Goal: Transaction & Acquisition: Purchase product/service

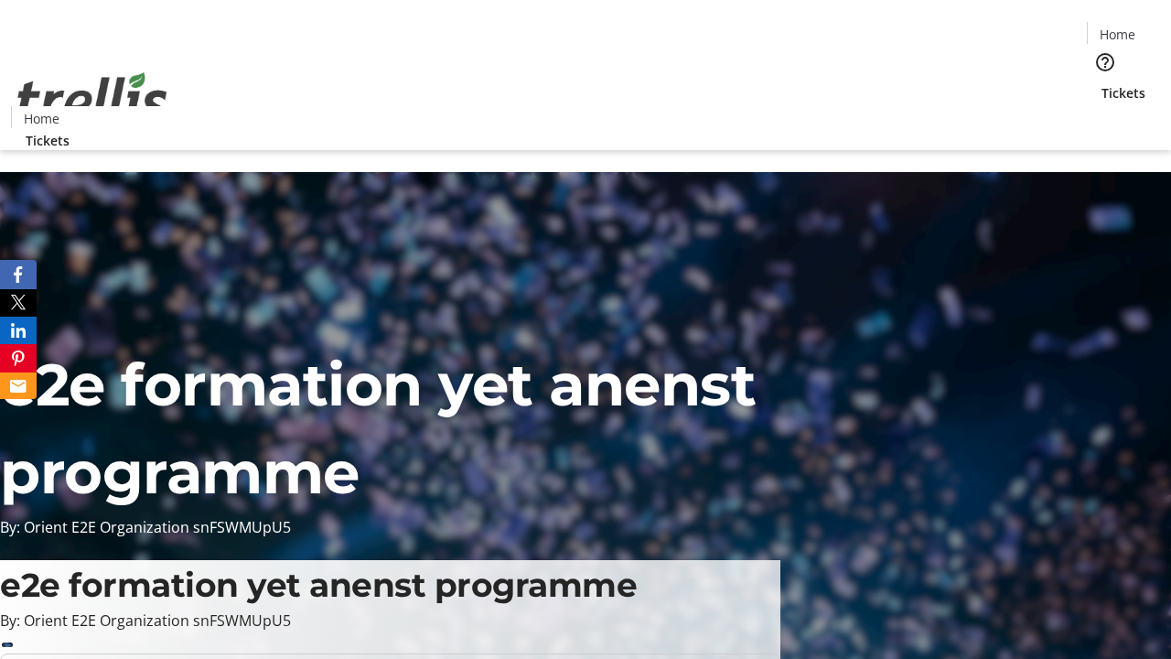
click at [1102, 83] on span "Tickets" at bounding box center [1124, 92] width 44 height 19
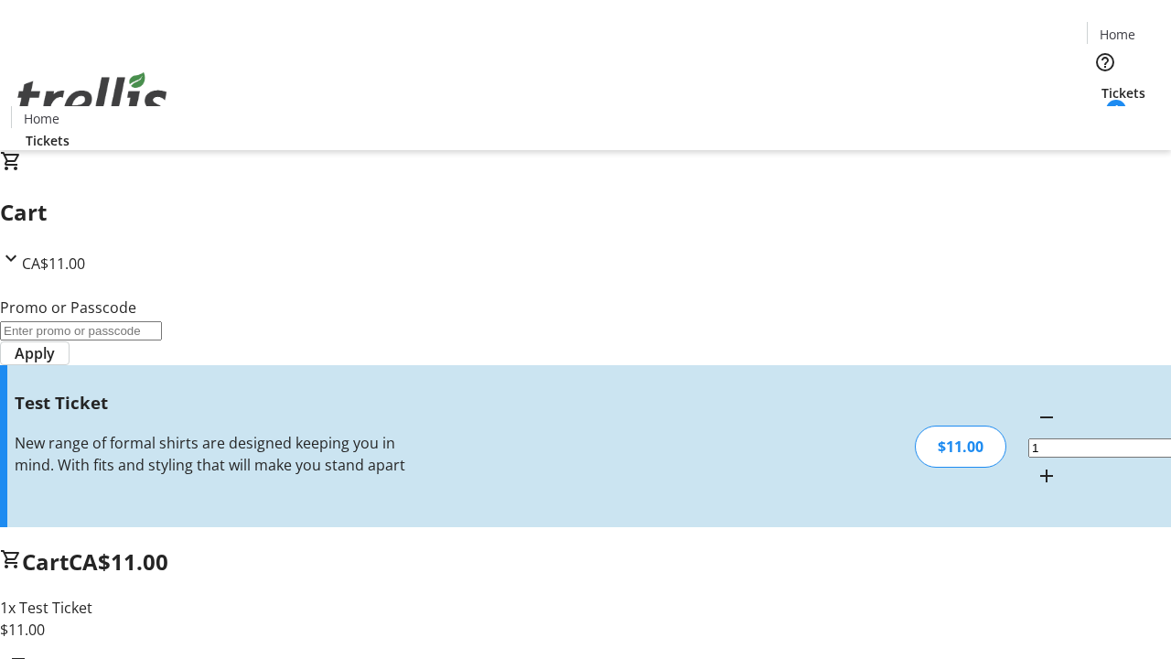
type input "UNLOCK"
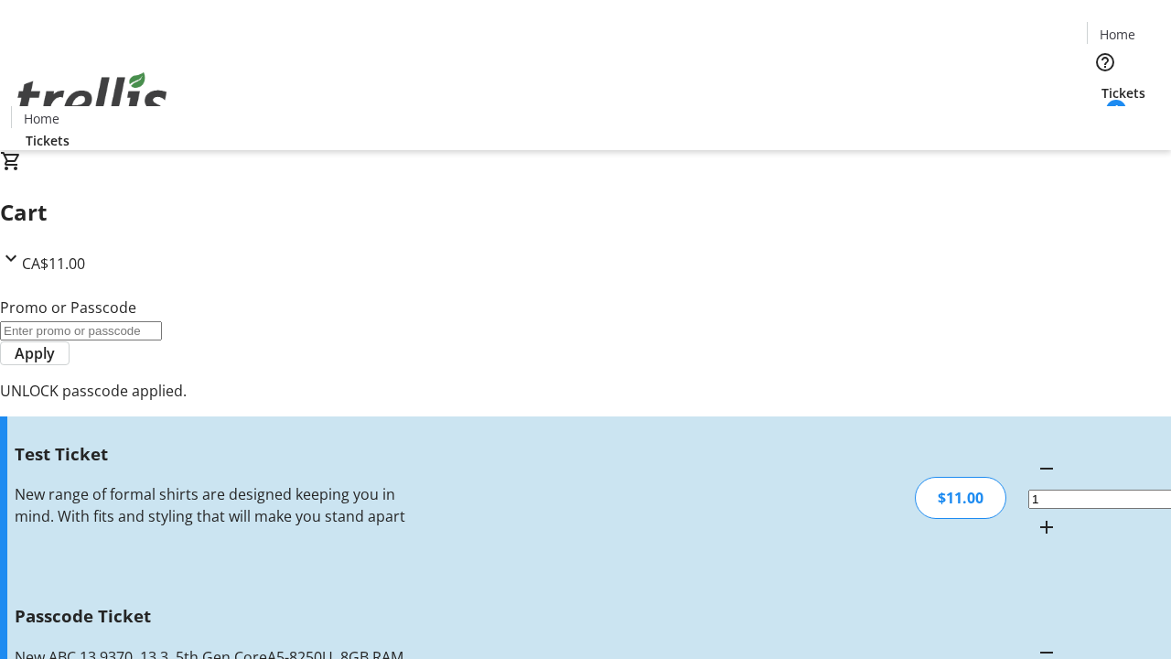
type input "5"
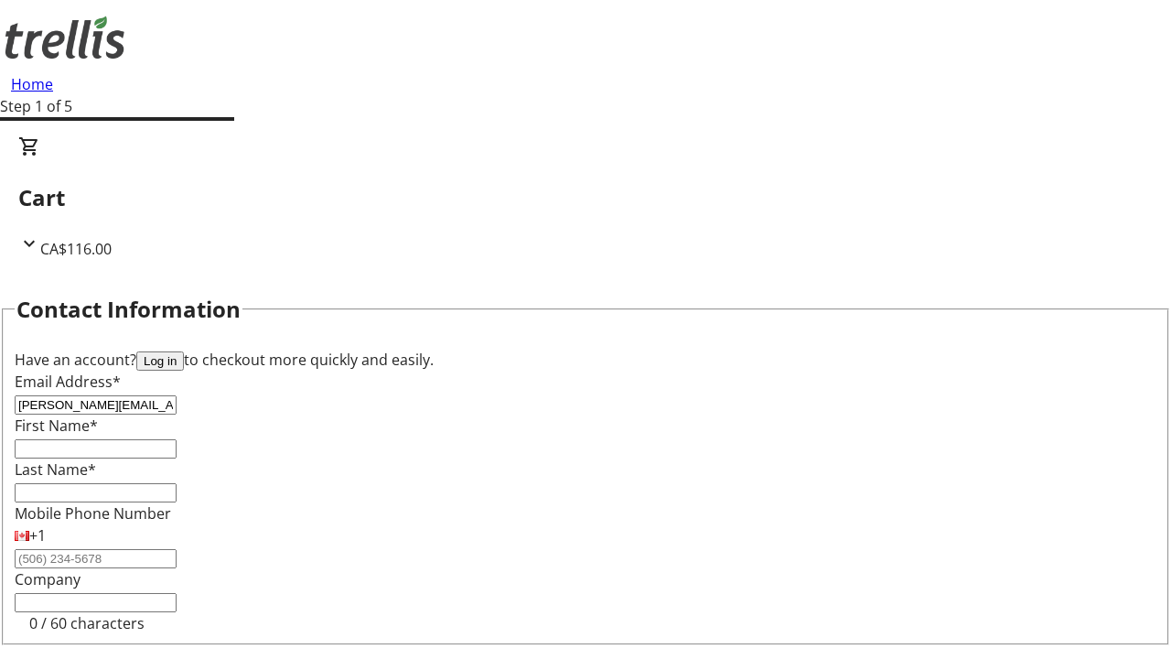
type input "[PERSON_NAME][EMAIL_ADDRESS][DOMAIN_NAME]"
type input "[PERSON_NAME]"
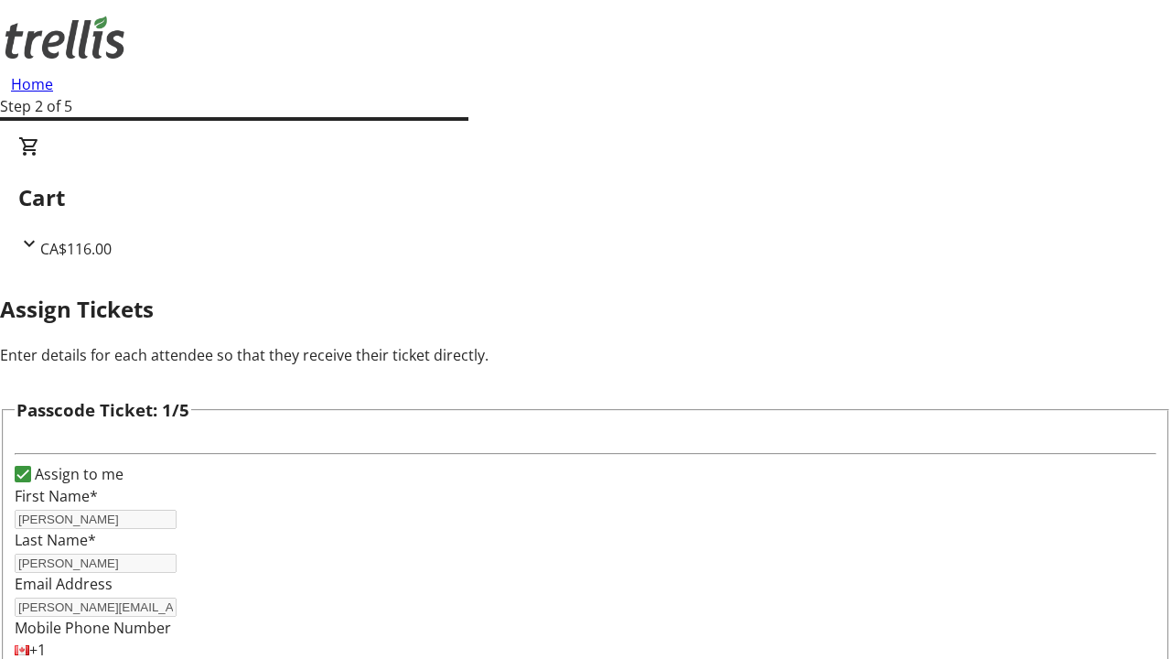
type input "[PERSON_NAME]"
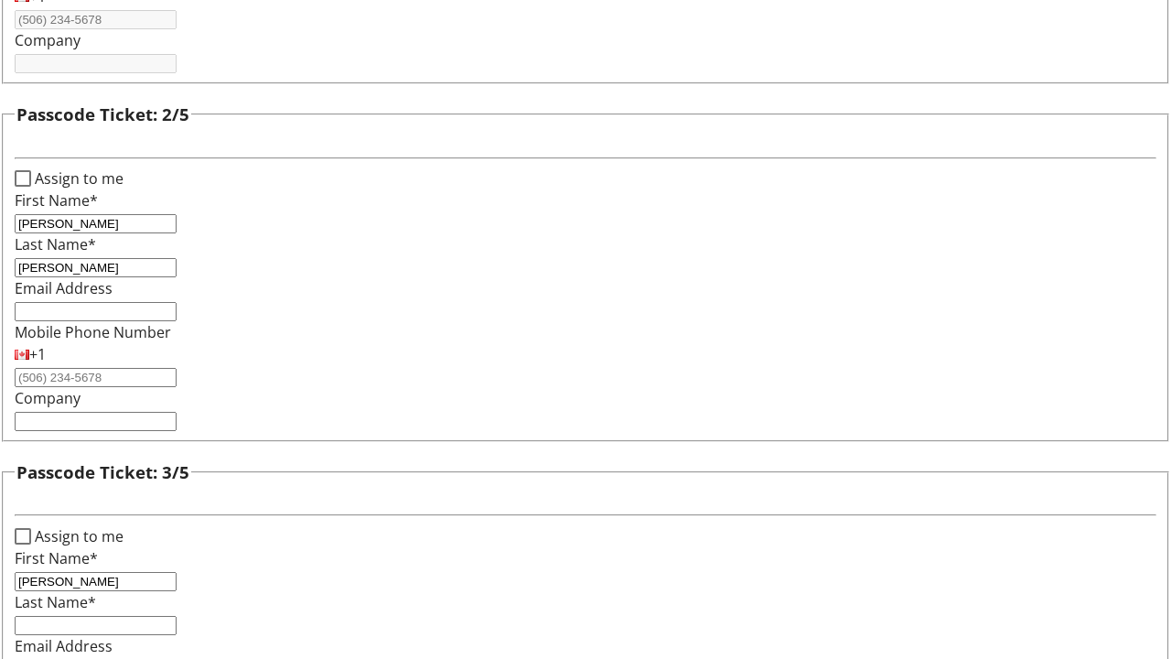
type input "[PERSON_NAME]"
type input "Holden"
type input "[PERSON_NAME]"
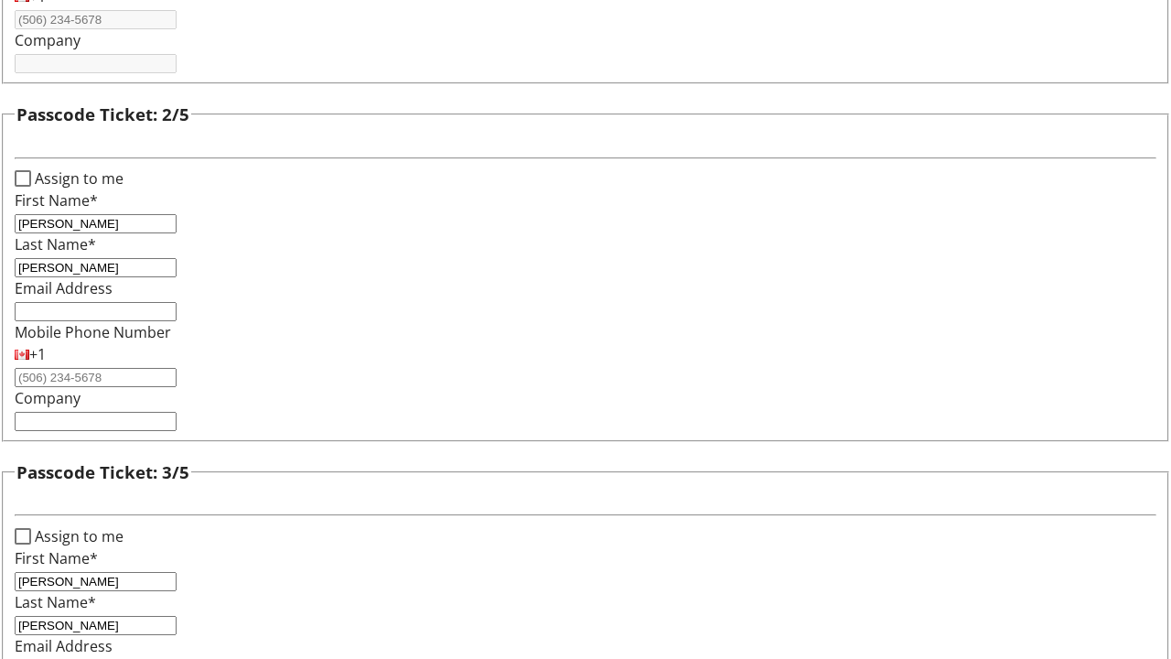
checkbox input "true"
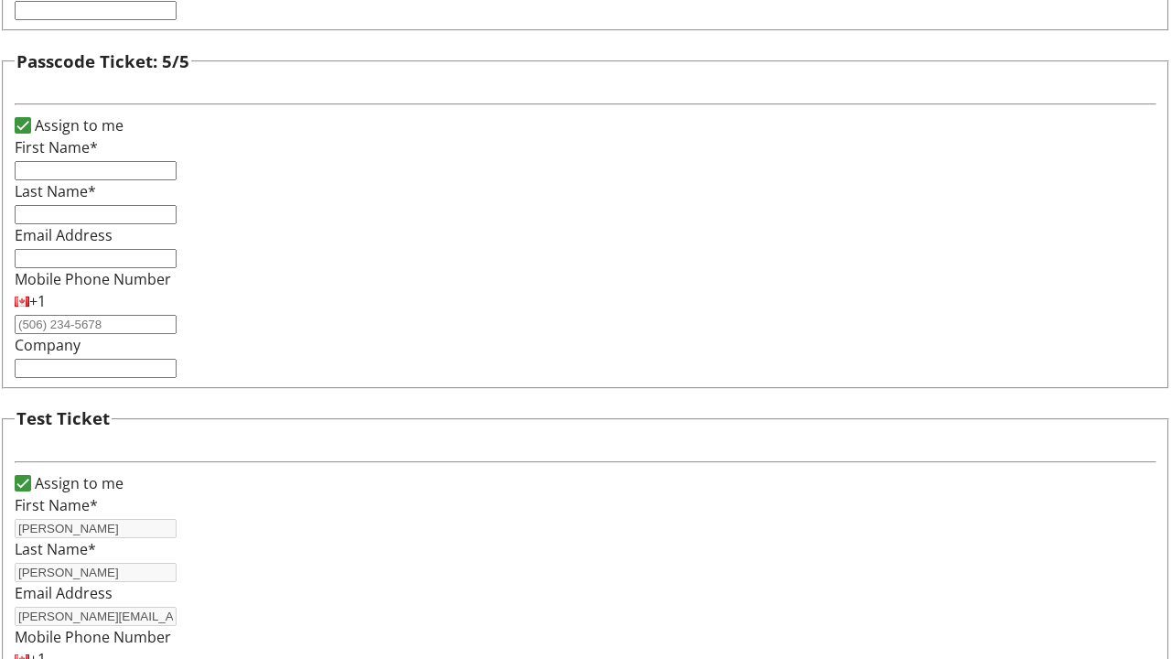
type input "[PERSON_NAME]"
type input "[PERSON_NAME][EMAIL_ADDRESS][DOMAIN_NAME]"
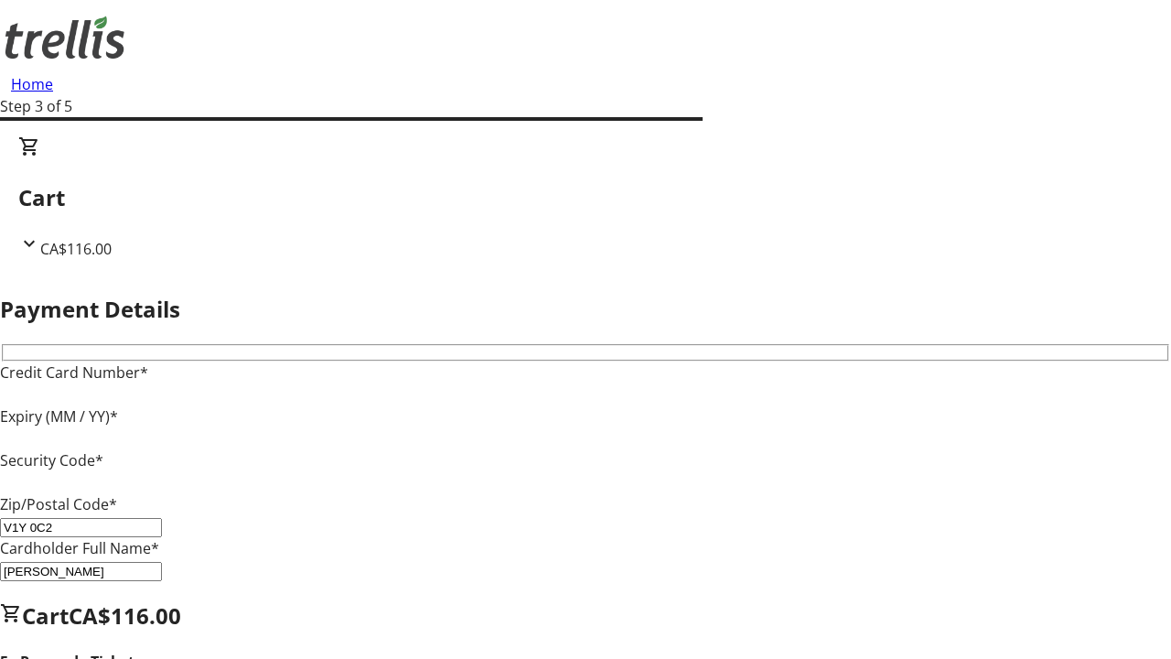
type input "V1Y 0C2"
